Goal: Task Accomplishment & Management: Manage account settings

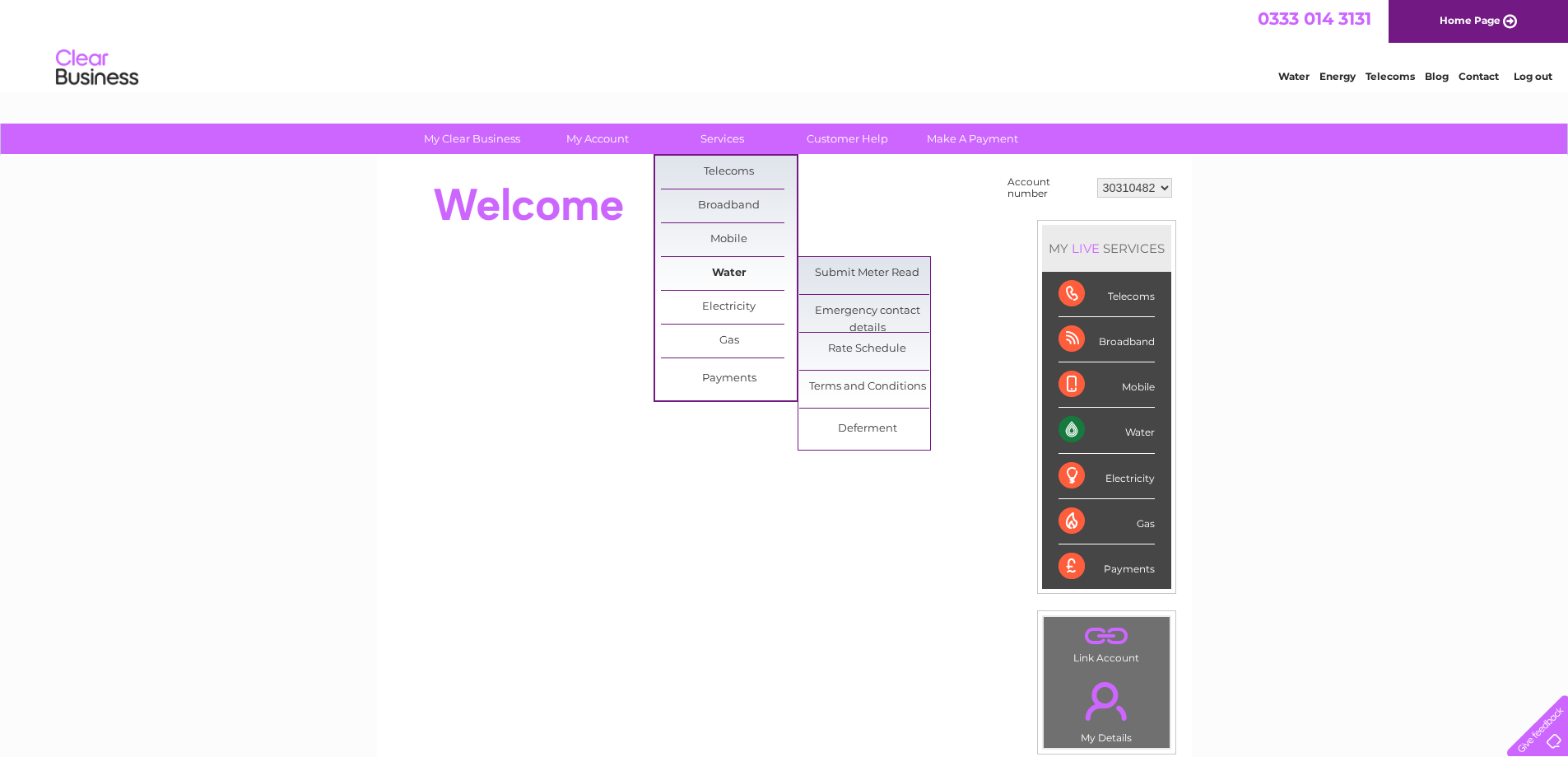
click at [725, 273] on link "Water" at bounding box center [729, 273] width 136 height 33
click at [818, 266] on link "Submit Meter Read" at bounding box center [867, 273] width 136 height 33
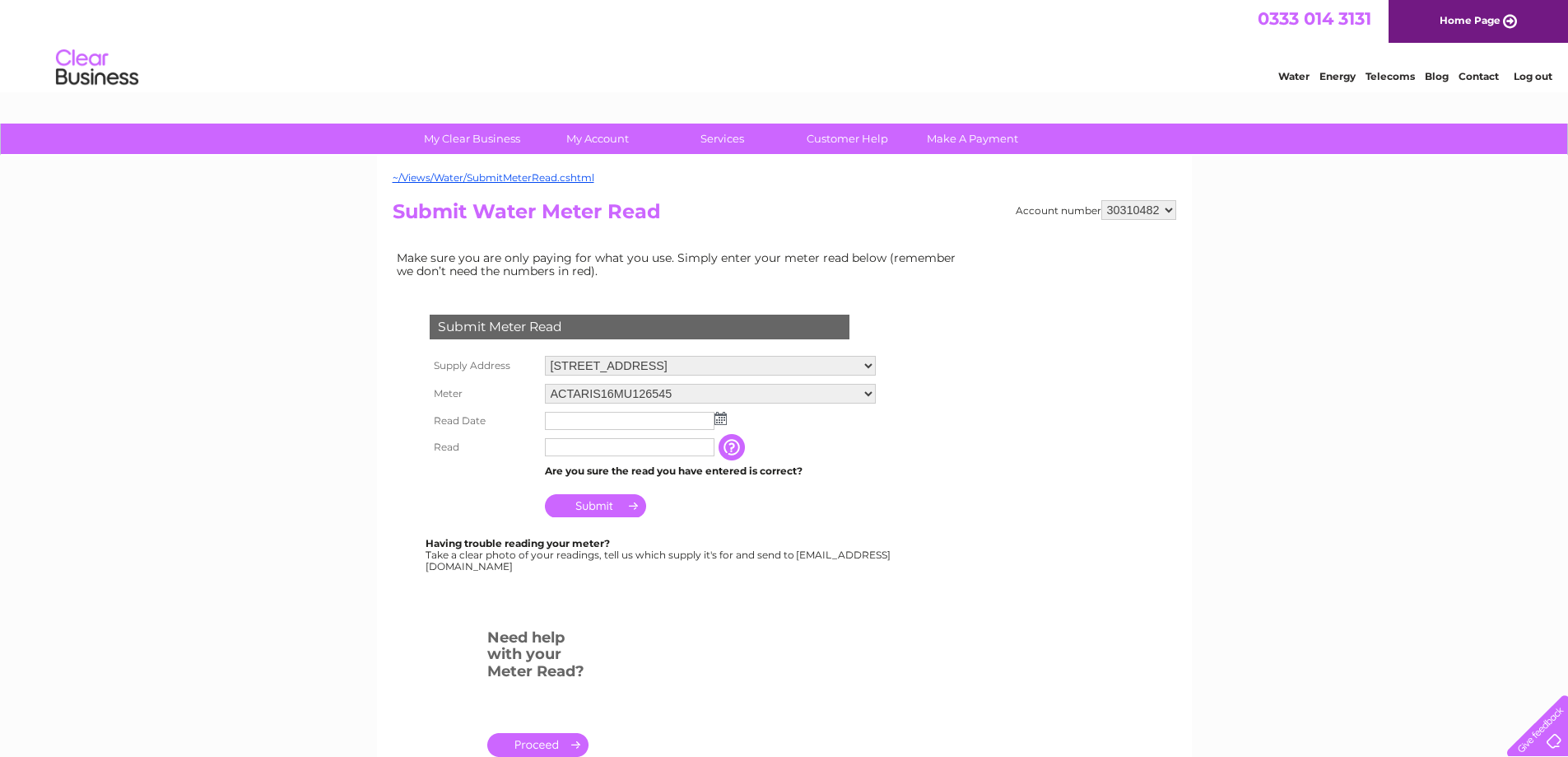
click at [688, 421] on input "text" at bounding box center [629, 421] width 170 height 18
click at [720, 419] on img at bounding box center [722, 419] width 12 height 13
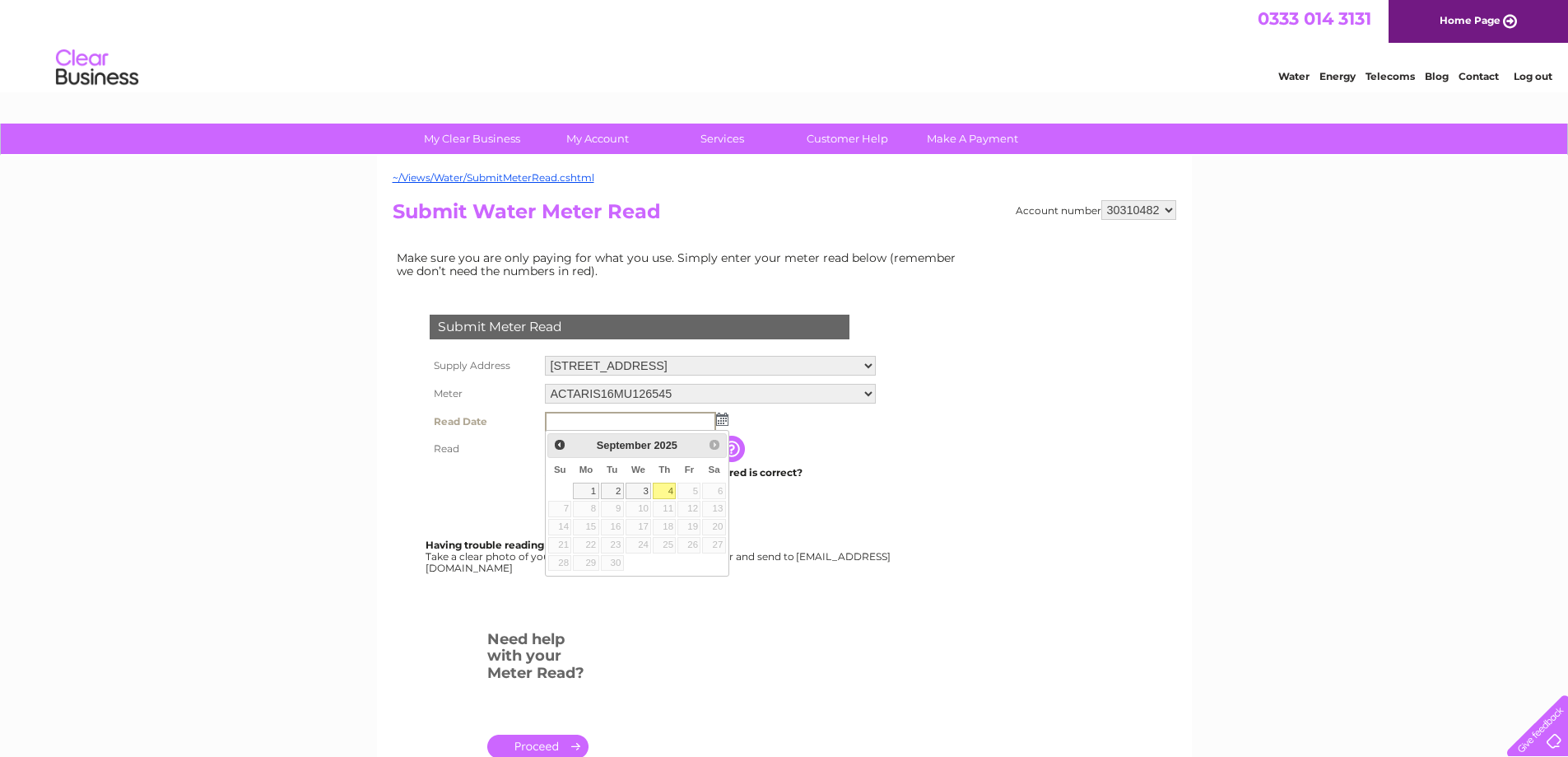
click at [665, 486] on link "4" at bounding box center [664, 491] width 23 height 17
type input "2025/09/04"
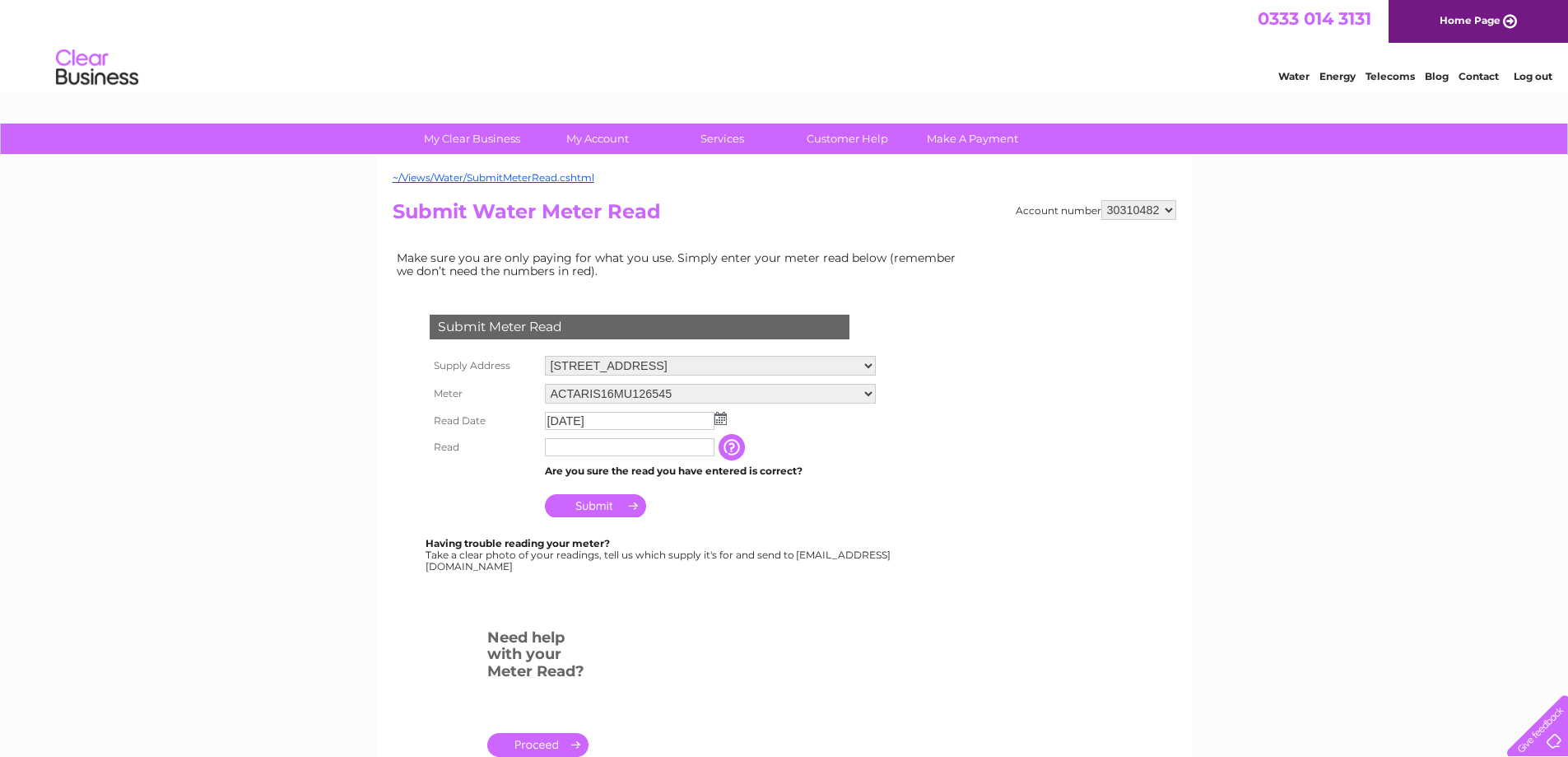
click at [585, 451] on input "text" at bounding box center [629, 447] width 170 height 18
type input "09228"
click at [604, 506] on input "Submit" at bounding box center [595, 505] width 101 height 23
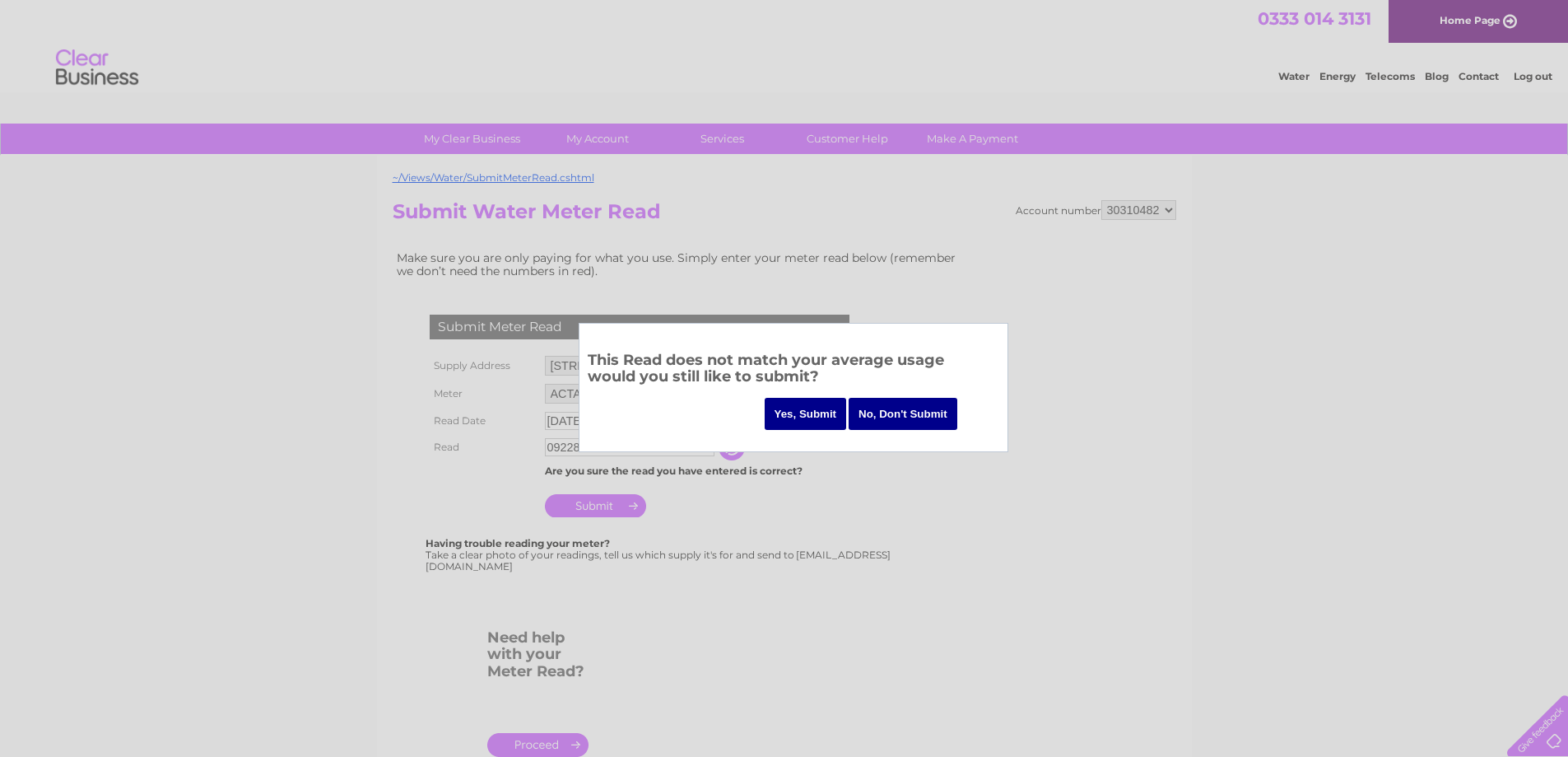
click at [817, 402] on input "Yes, Submit" at bounding box center [806, 413] width 82 height 32
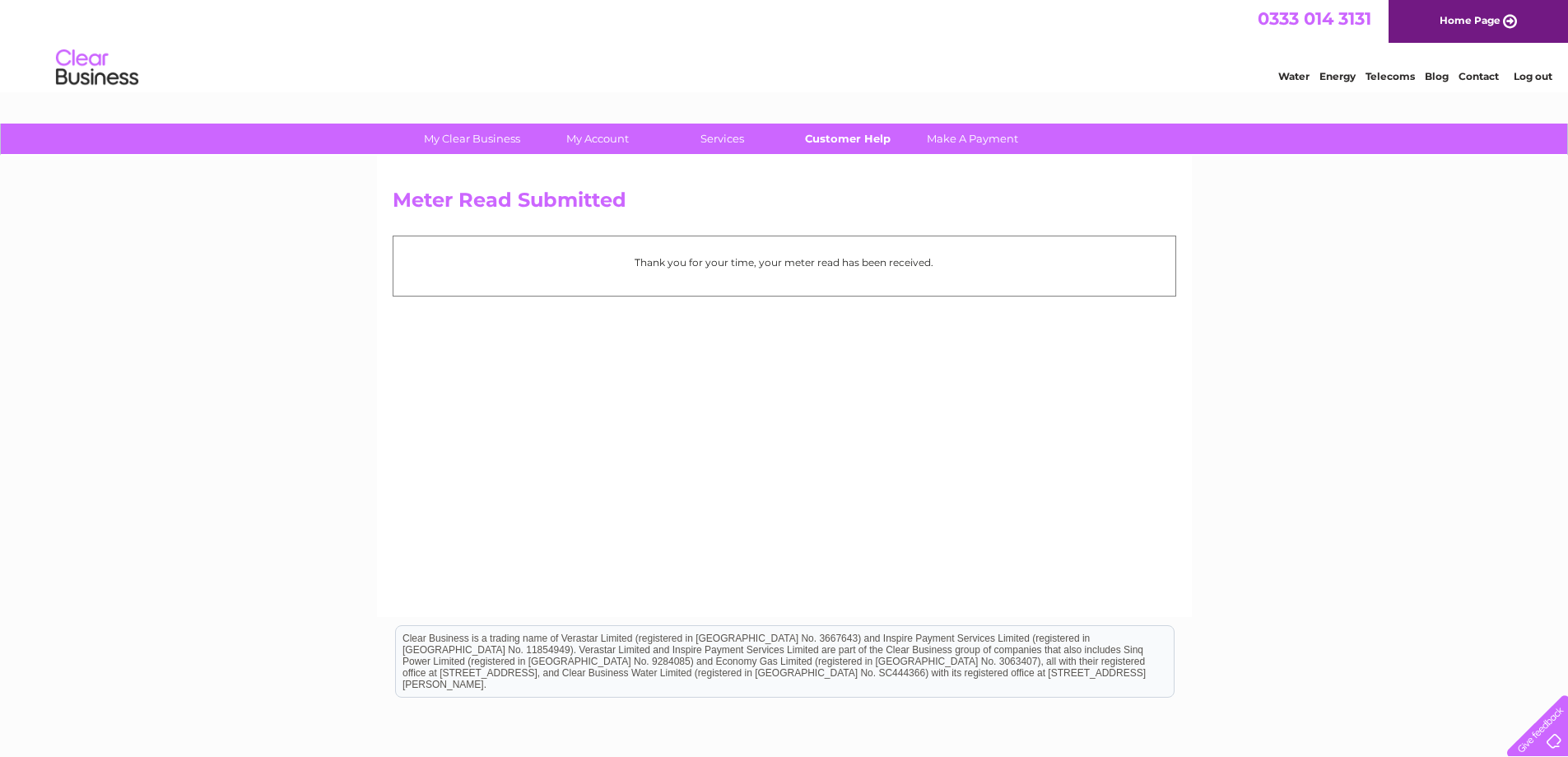
click at [863, 129] on link "Customer Help" at bounding box center [847, 138] width 136 height 31
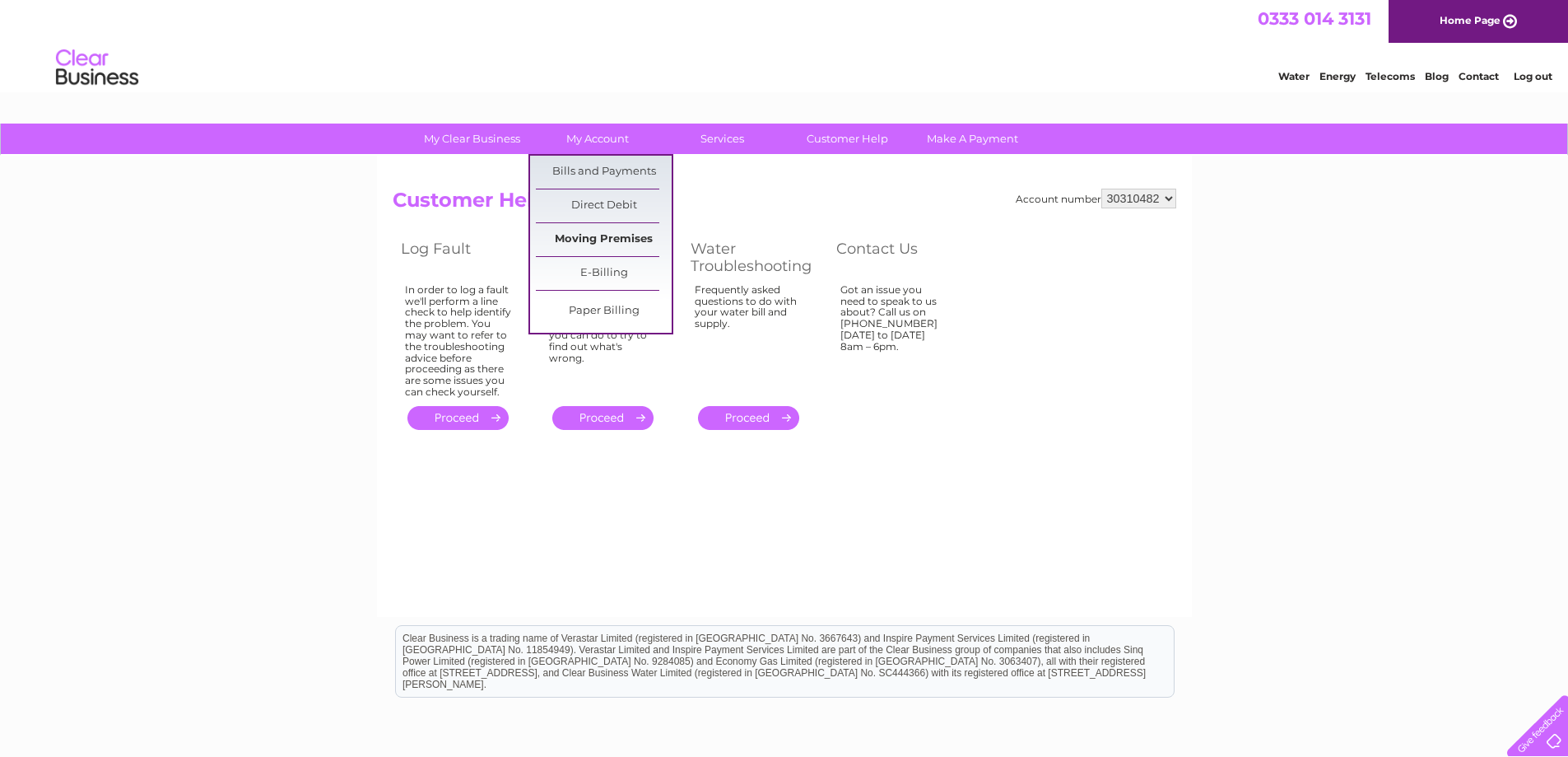
click at [623, 237] on link "Moving Premises" at bounding box center [604, 239] width 136 height 33
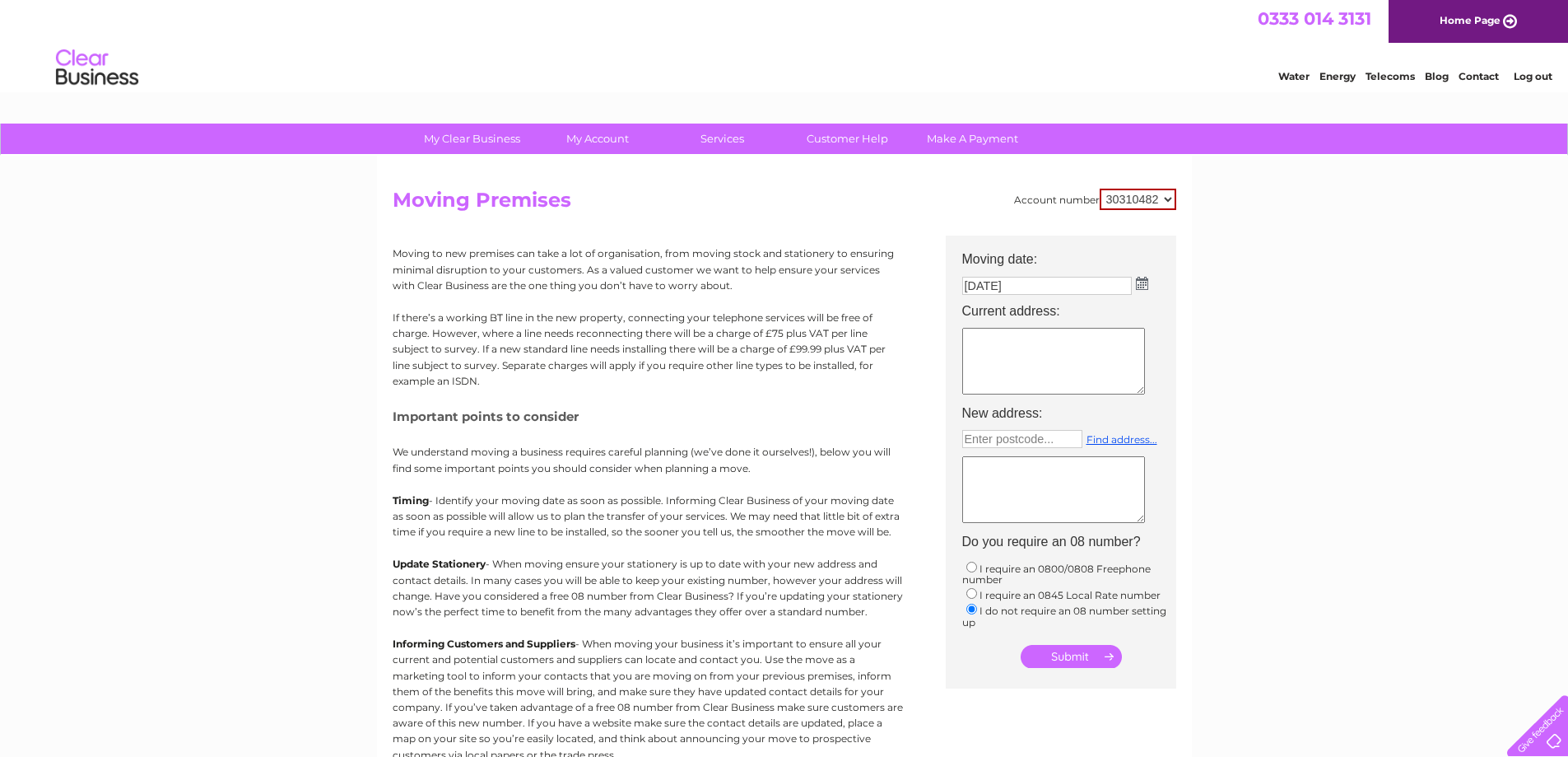
click at [1048, 350] on textarea at bounding box center [1053, 361] width 183 height 67
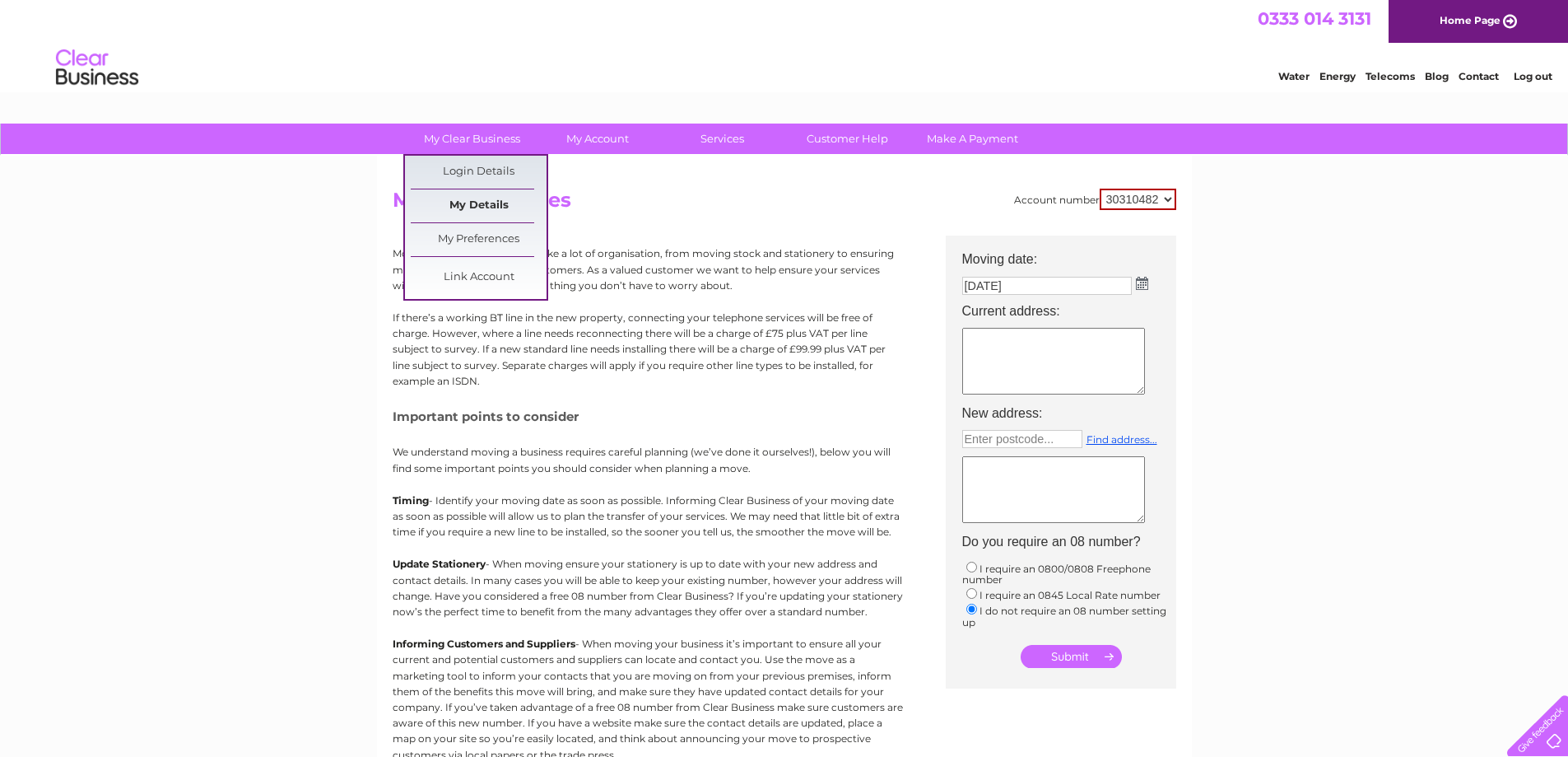
click at [478, 207] on link "My Details" at bounding box center [479, 206] width 136 height 33
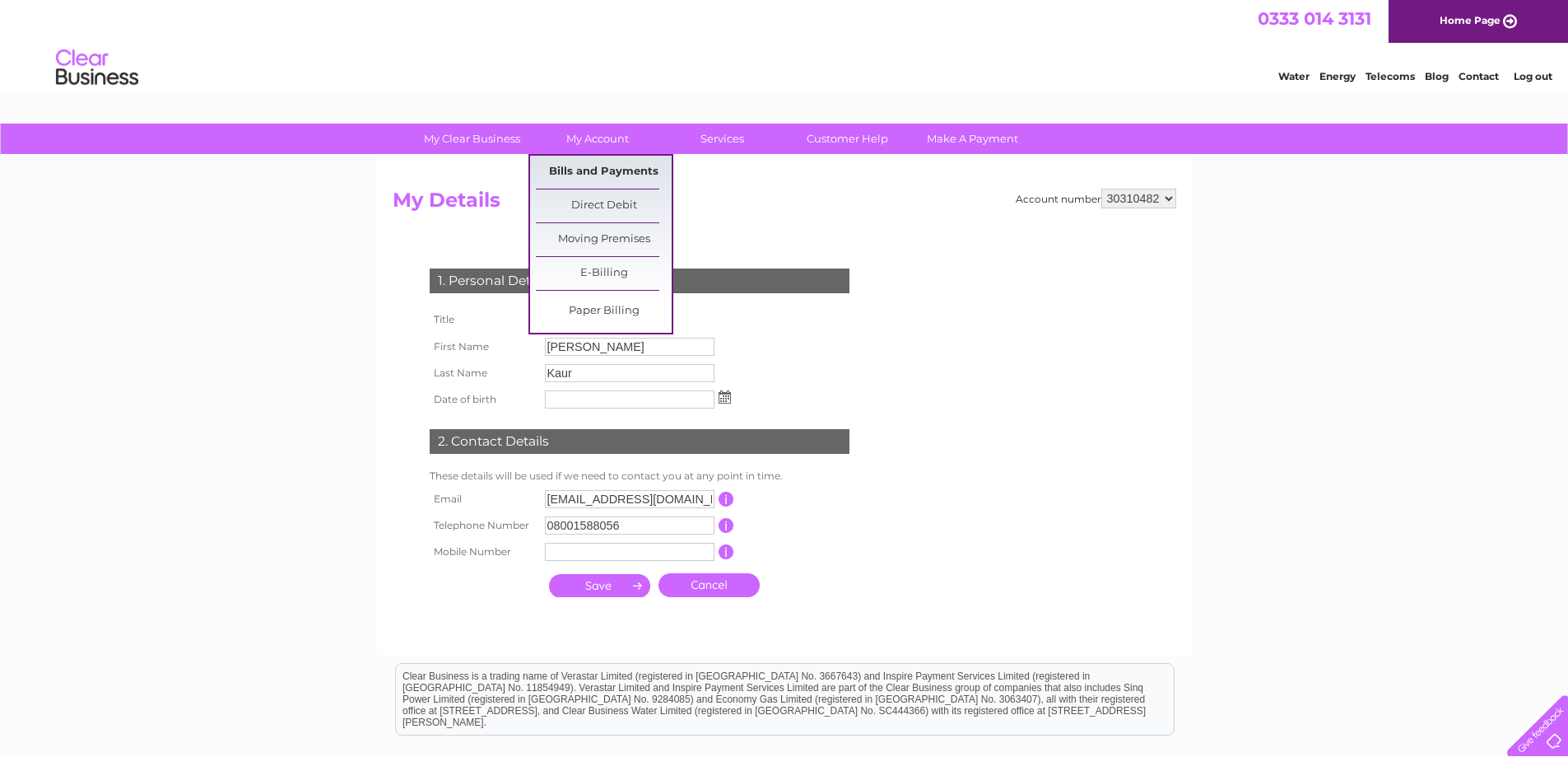
click at [592, 169] on link "Bills and Payments" at bounding box center [604, 172] width 136 height 33
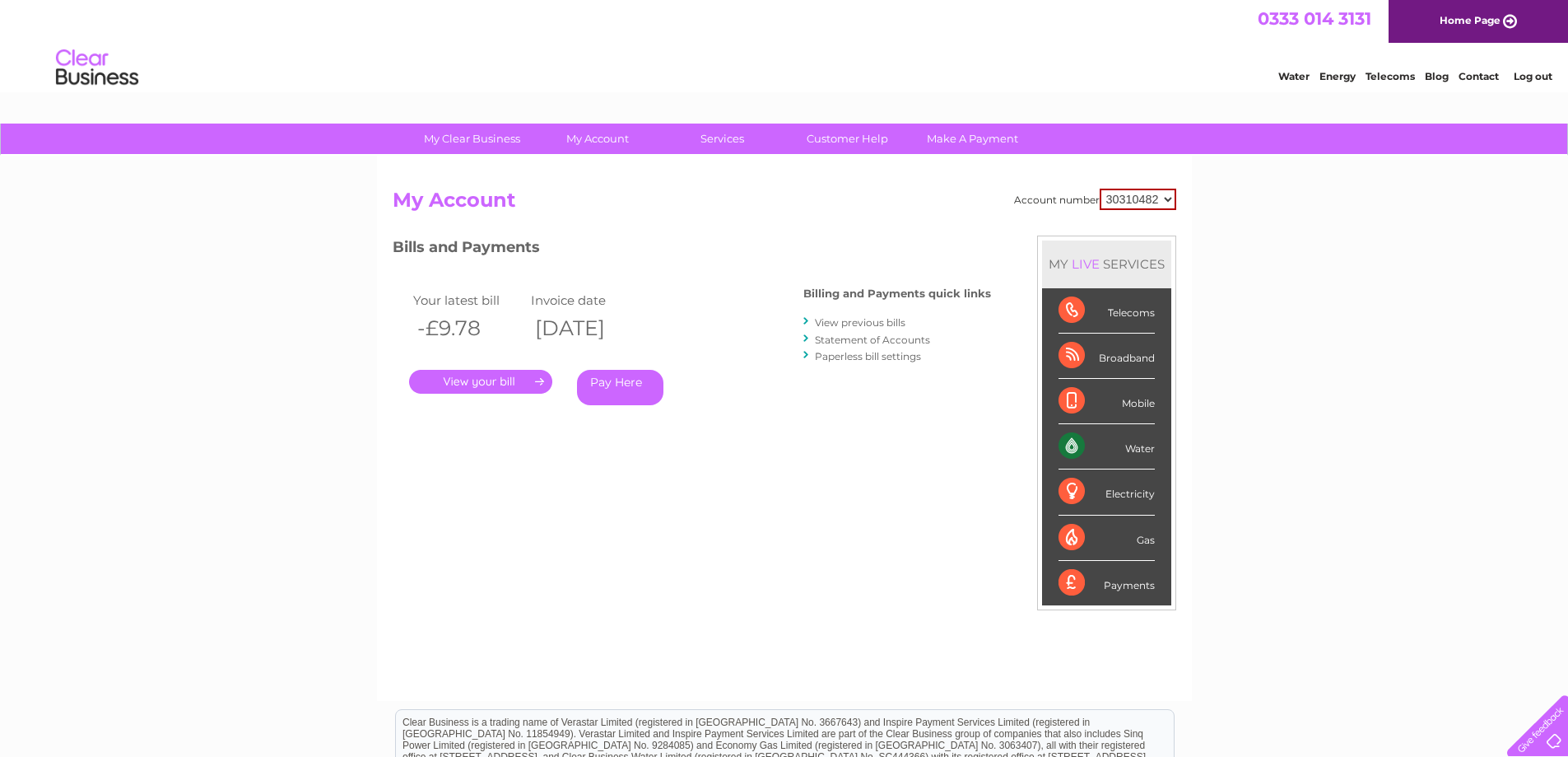
click at [493, 384] on link "." at bounding box center [480, 381] width 143 height 24
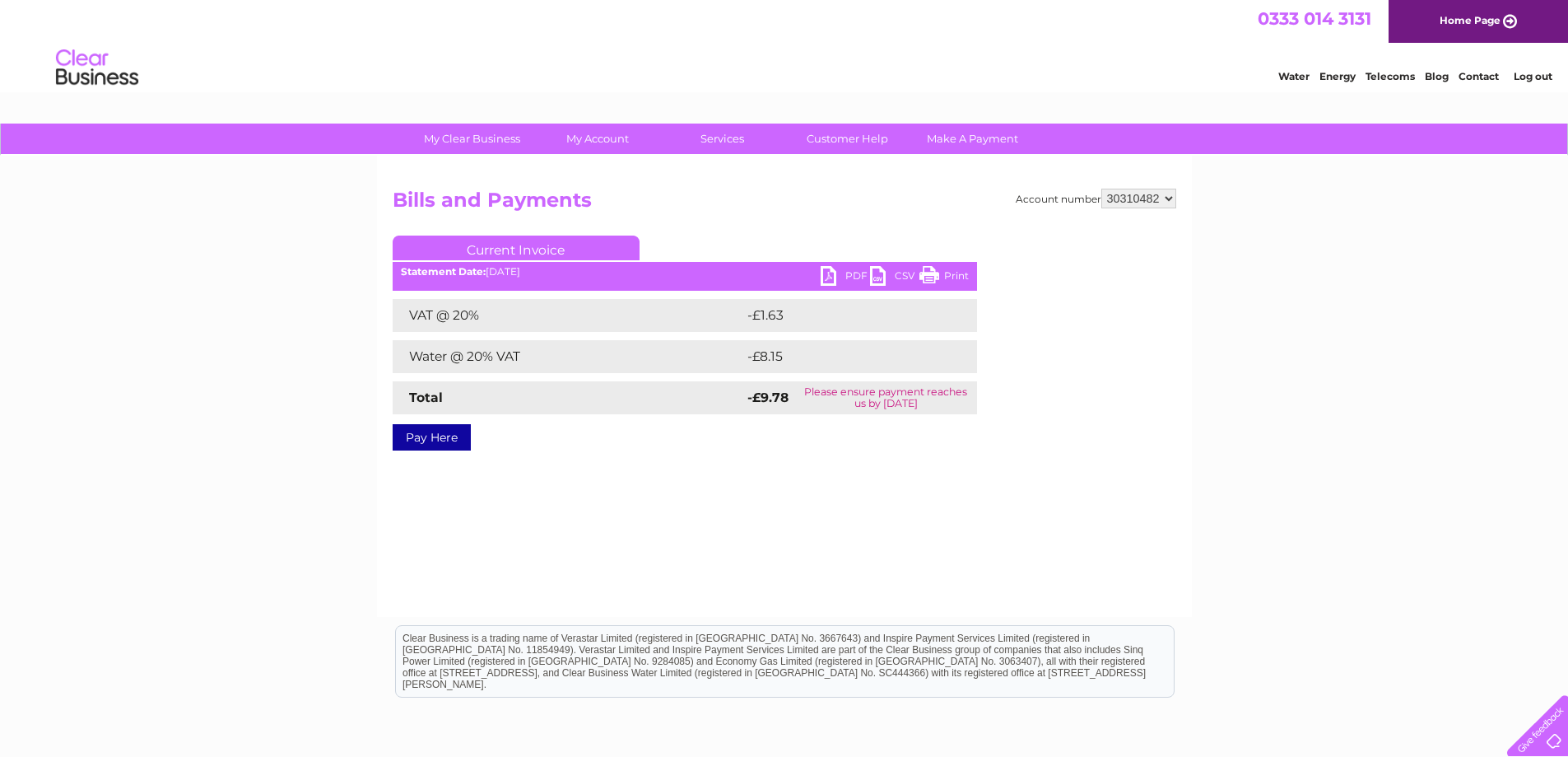
click at [845, 272] on link "PDF" at bounding box center [845, 277] width 50 height 24
click at [852, 138] on link "Customer Help" at bounding box center [847, 138] width 136 height 31
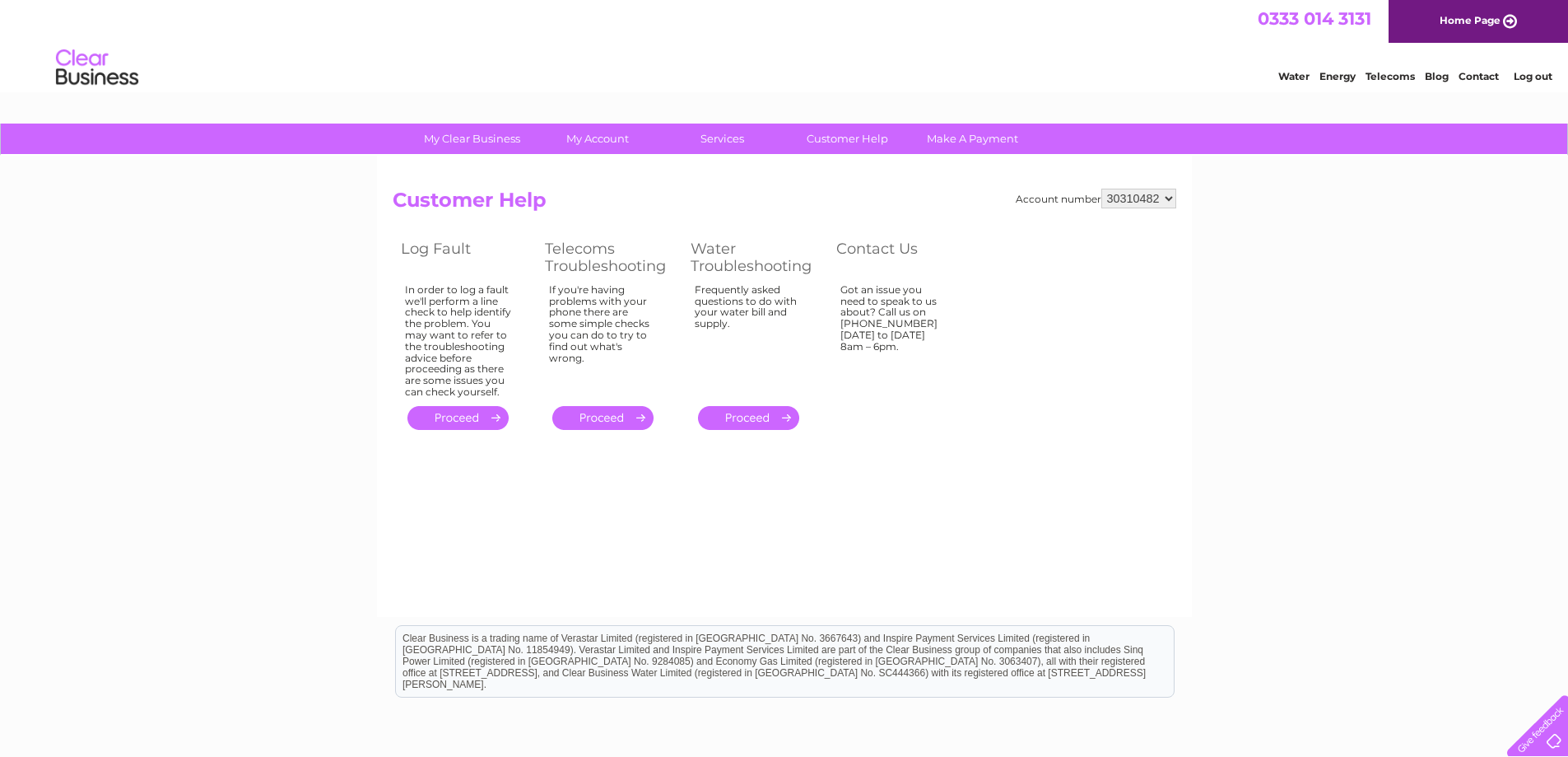
click at [1291, 72] on link "Water" at bounding box center [1294, 75] width 31 height 12
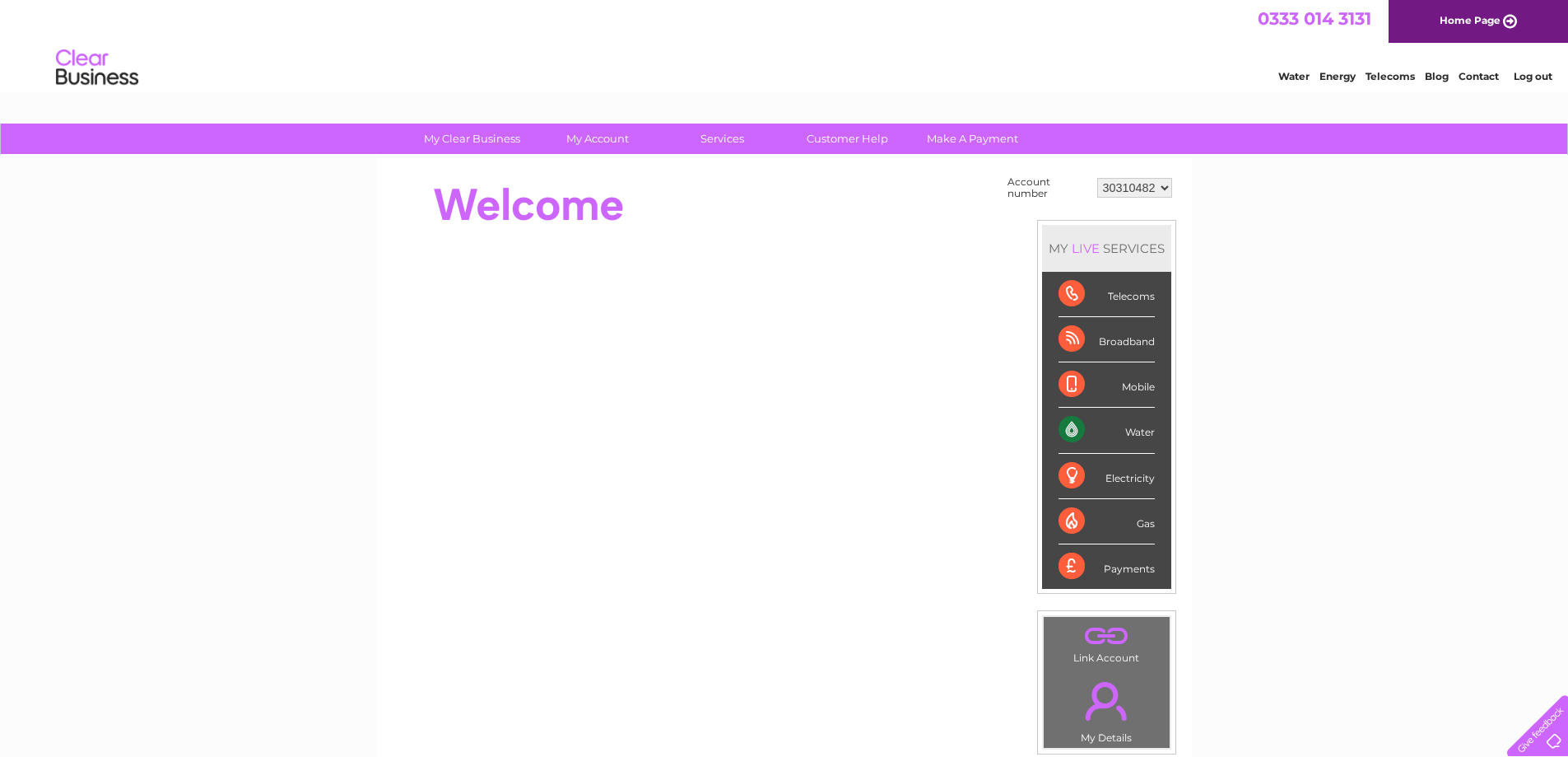
click at [1138, 438] on div "Water" at bounding box center [1106, 430] width 96 height 46
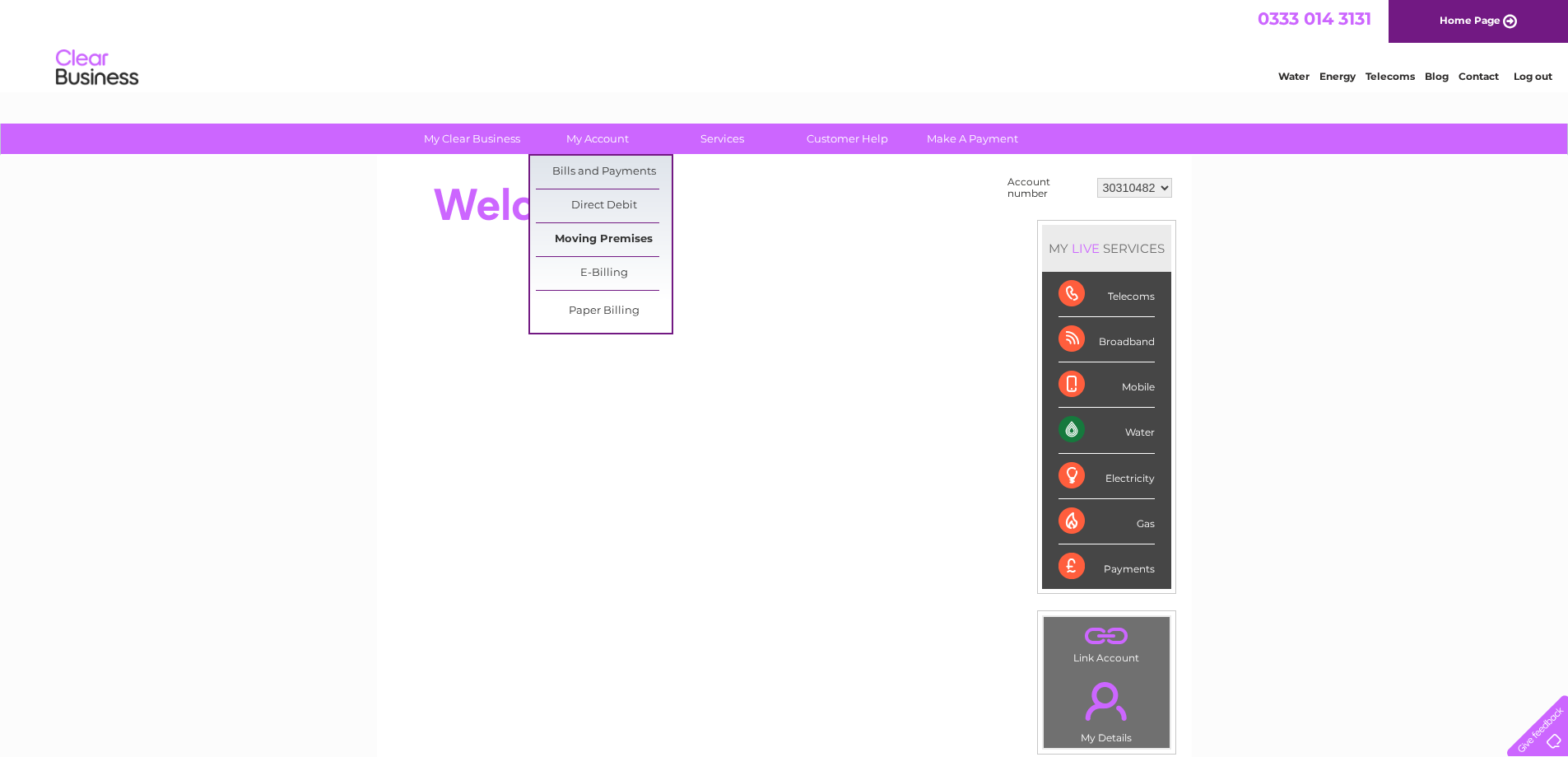
click at [591, 235] on link "Moving Premises" at bounding box center [604, 239] width 136 height 33
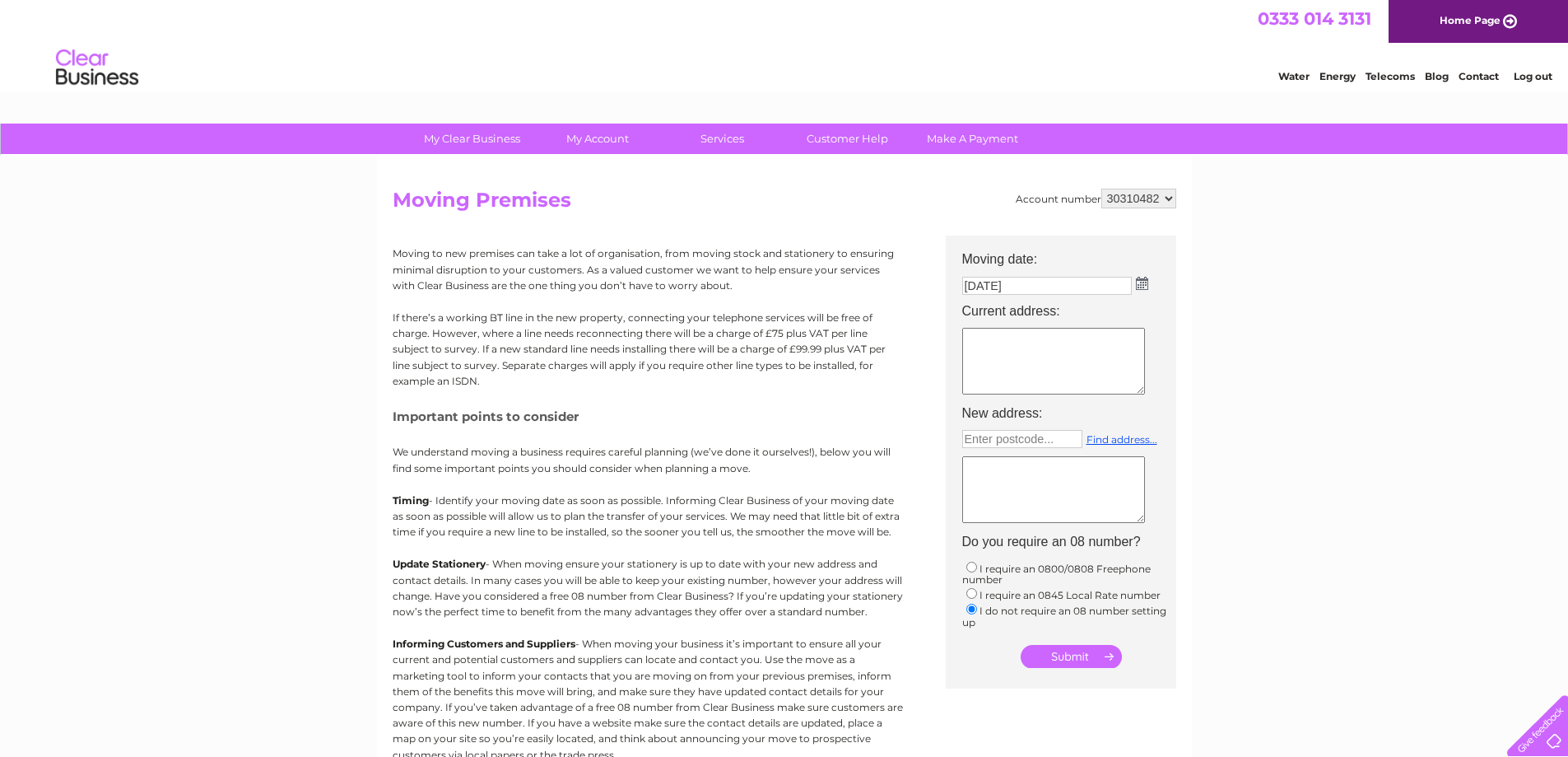
click at [1042, 345] on textarea at bounding box center [1053, 361] width 183 height 67
click at [839, 136] on link "Customer Help" at bounding box center [847, 138] width 136 height 31
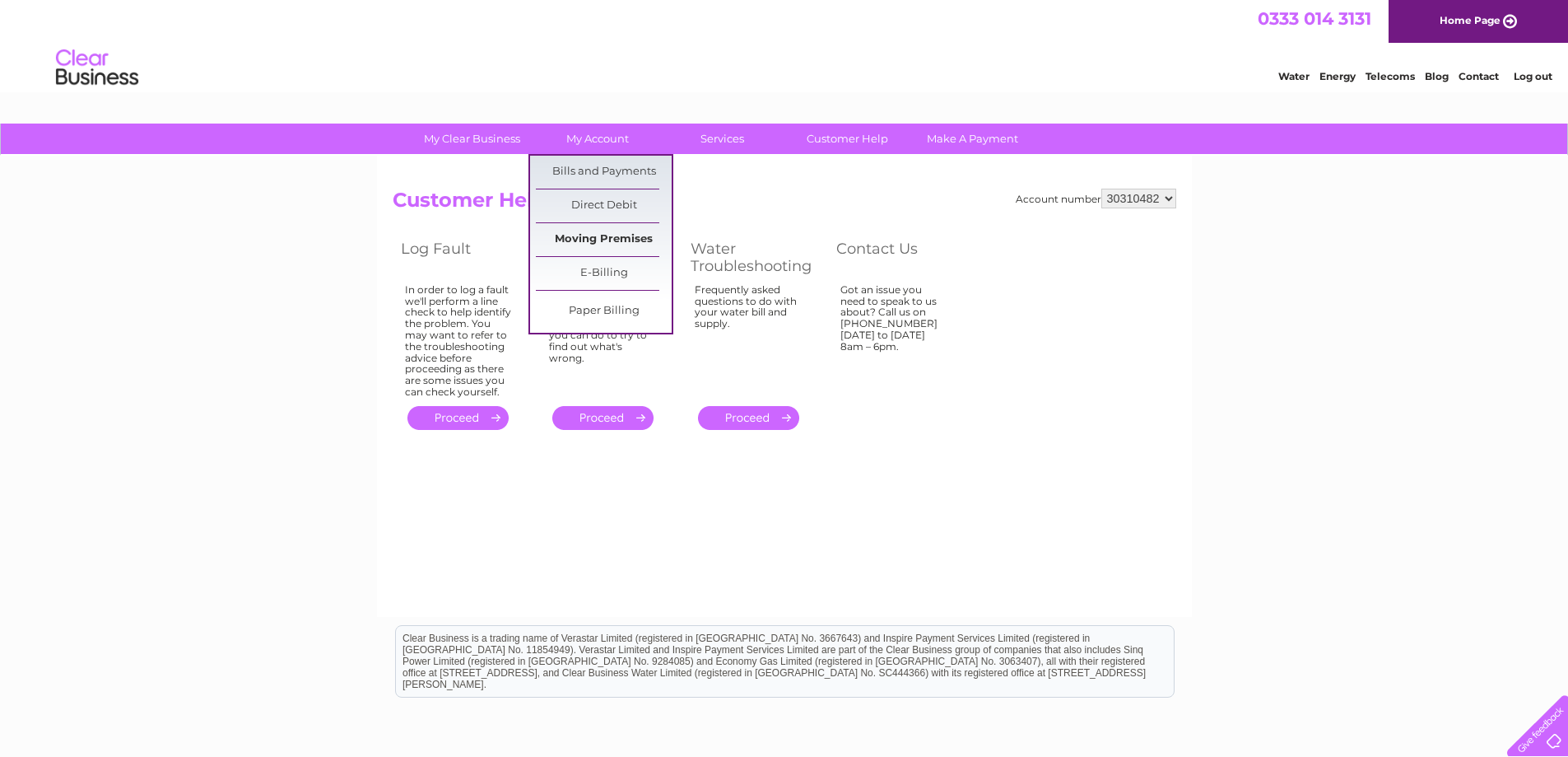
click at [602, 234] on link "Moving Premises" at bounding box center [604, 239] width 136 height 33
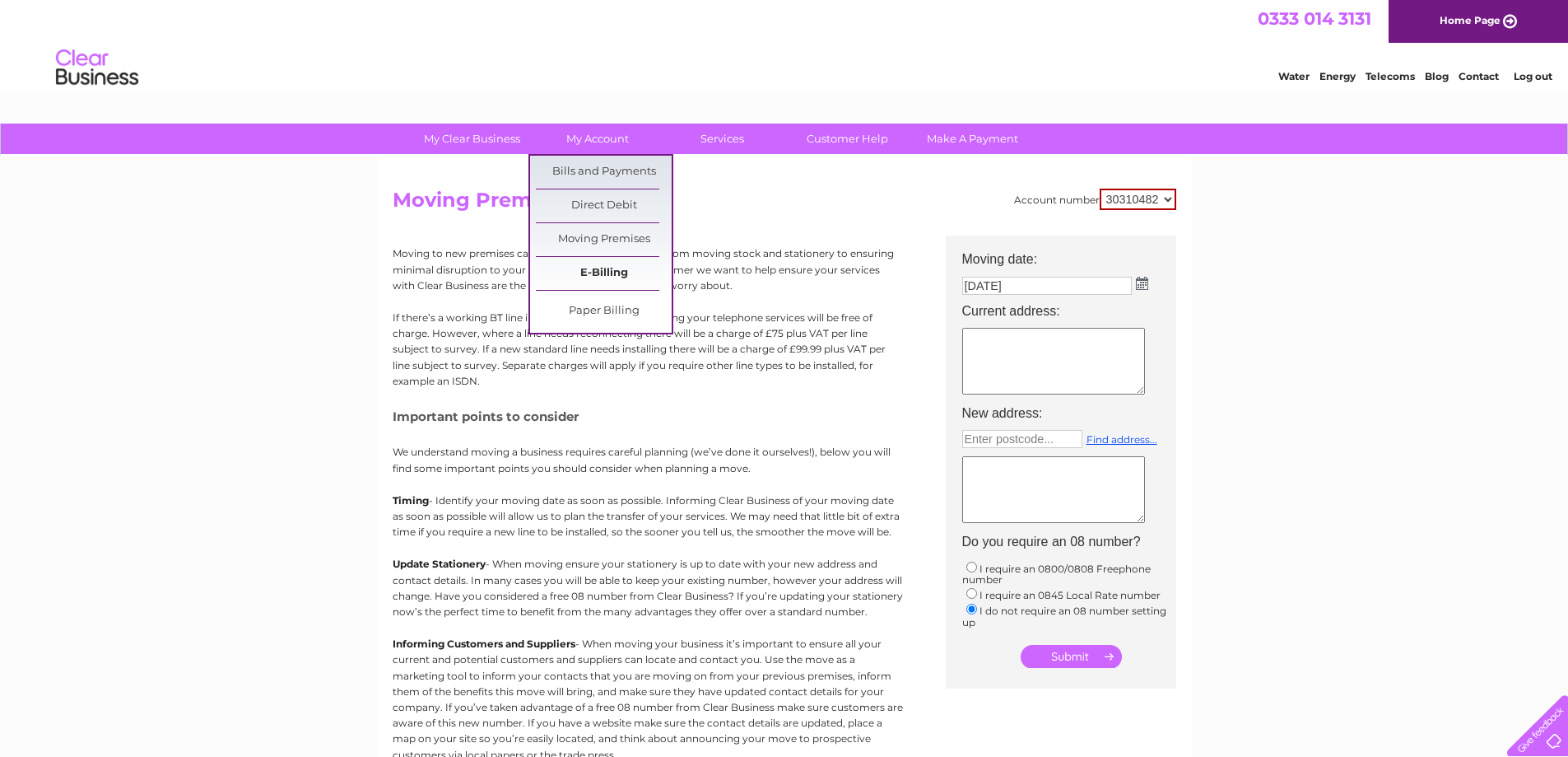
click at [613, 268] on link "E-Billing" at bounding box center [604, 273] width 136 height 33
